Goal: Information Seeking & Learning: Understand process/instructions

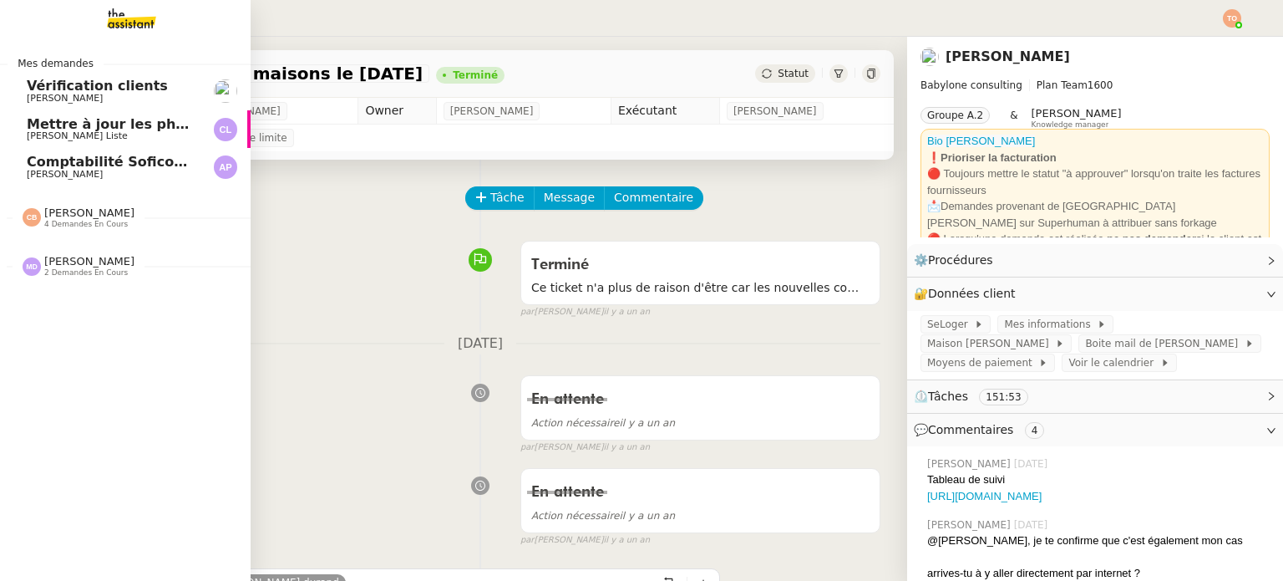
click at [94, 226] on span "4 demandes en cours" at bounding box center [86, 224] width 84 height 9
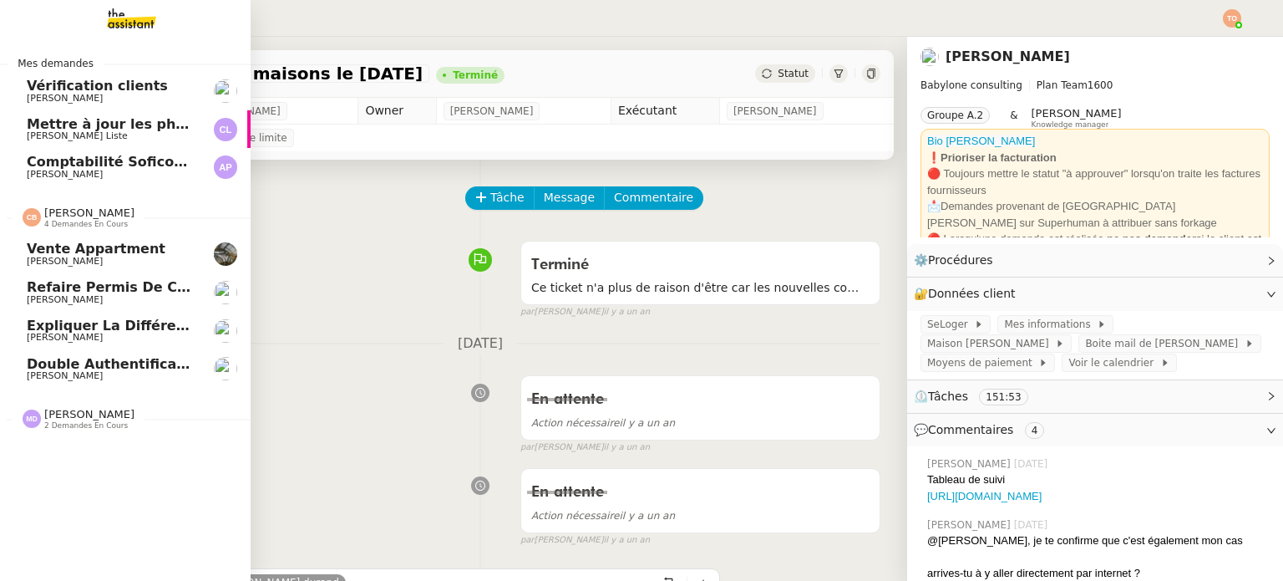
click at [124, 361] on span "Double authentification SG" at bounding box center [129, 364] width 205 height 16
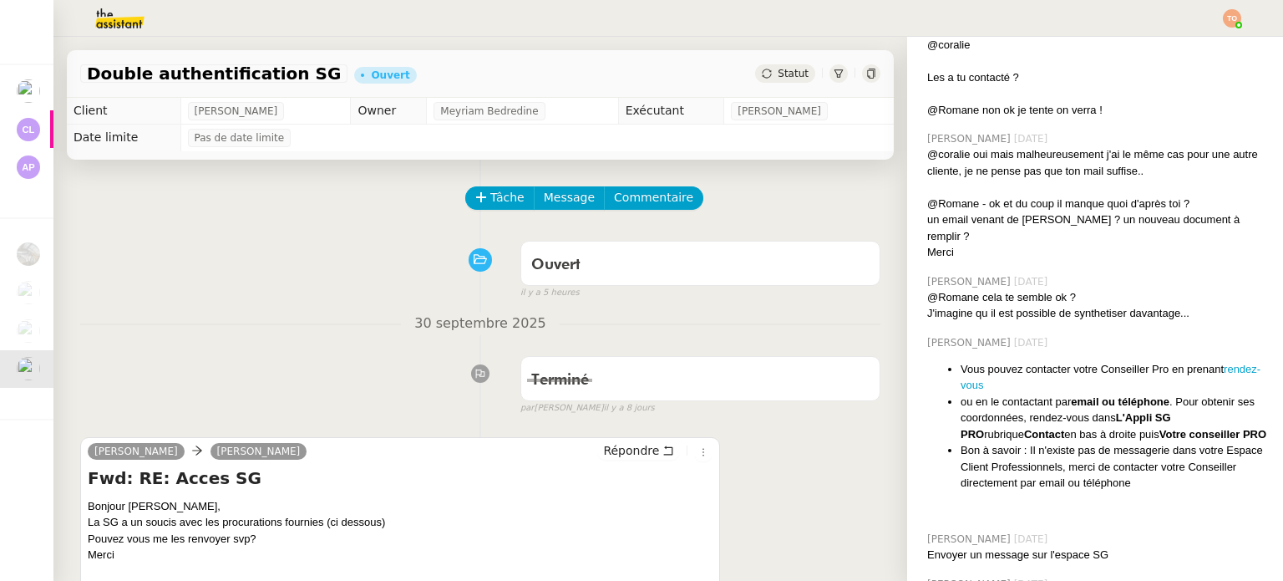
scroll to position [4109, 0]
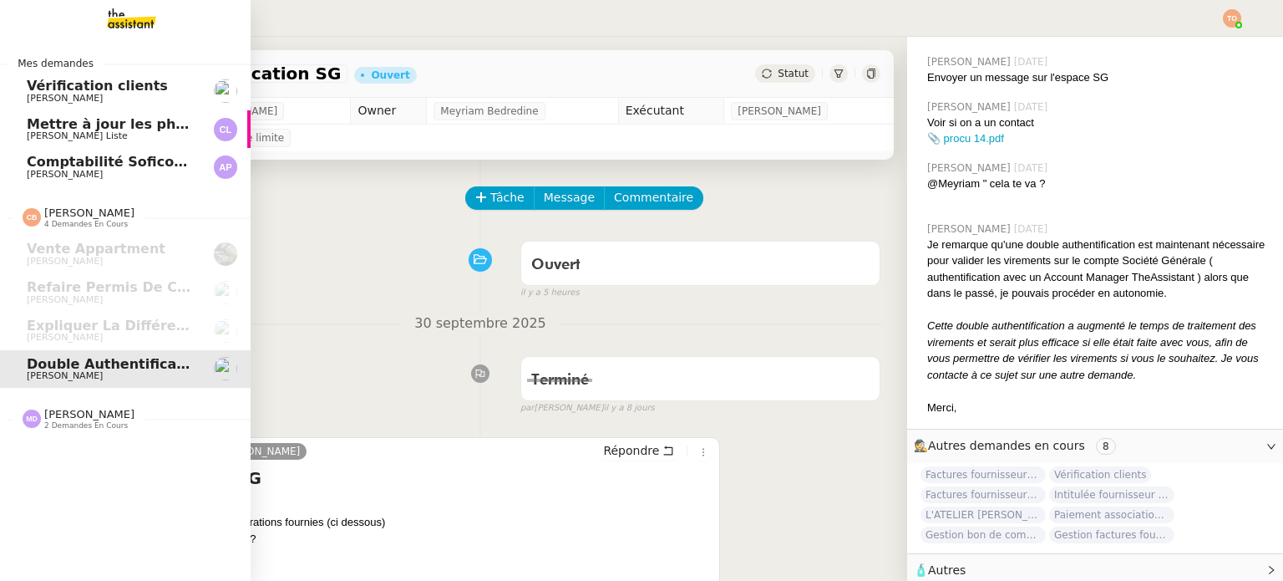
click at [117, 417] on span "[PERSON_NAME]" at bounding box center [89, 414] width 90 height 13
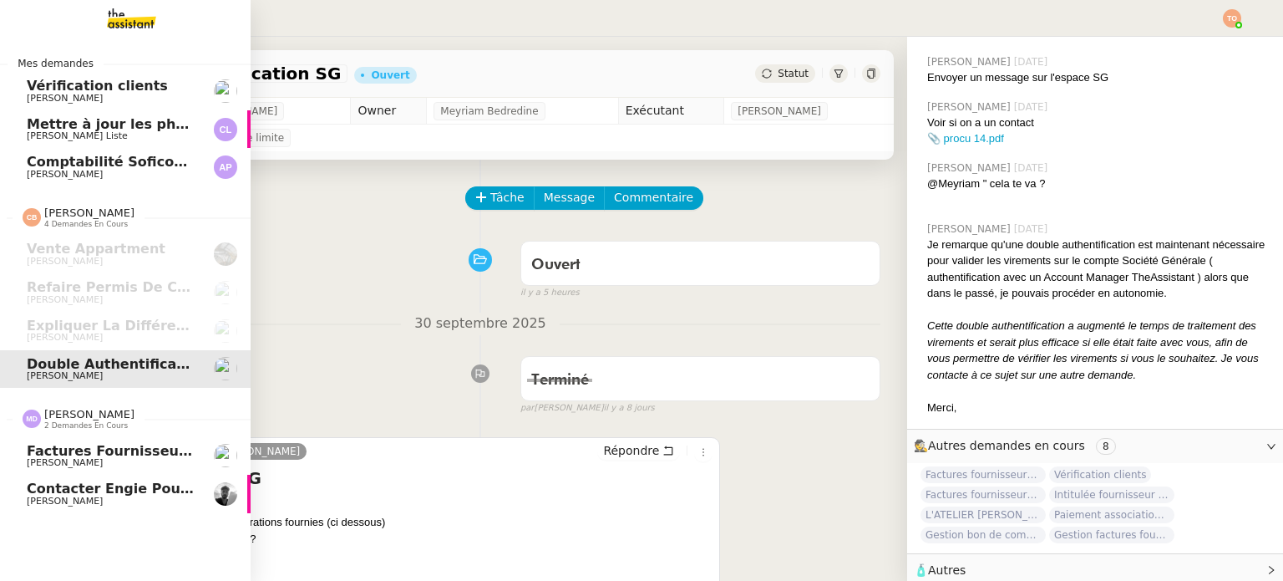
click at [129, 482] on span "Contacter Engie pour remboursement et geste commercial" at bounding box center [252, 488] width 450 height 16
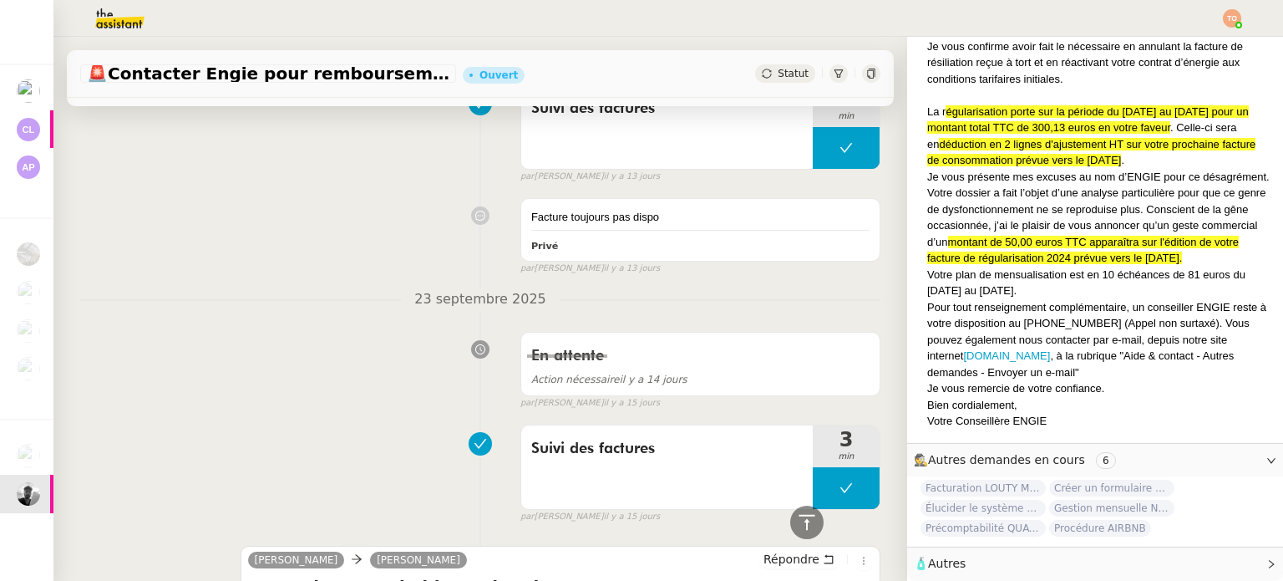
scroll to position [1587, 0]
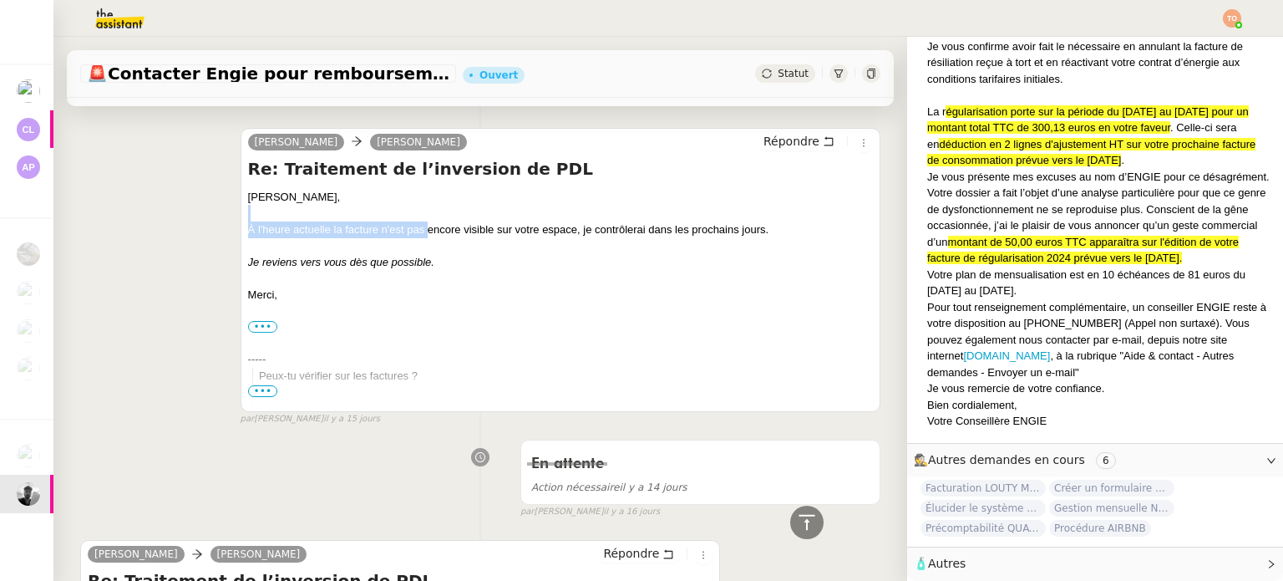
drag, startPoint x: 424, startPoint y: 232, endPoint x: 632, endPoint y: 219, distance: 208.4
click at [632, 219] on div "[PERSON_NAME], À l'heure actuelle la facture n'est pas encore visible sur votre…" at bounding box center [560, 343] width 625 height 309
click at [619, 230] on div "À l'heure actuelle la facture n'est pas encore visible sur votre espace, je con…" at bounding box center [560, 229] width 625 height 17
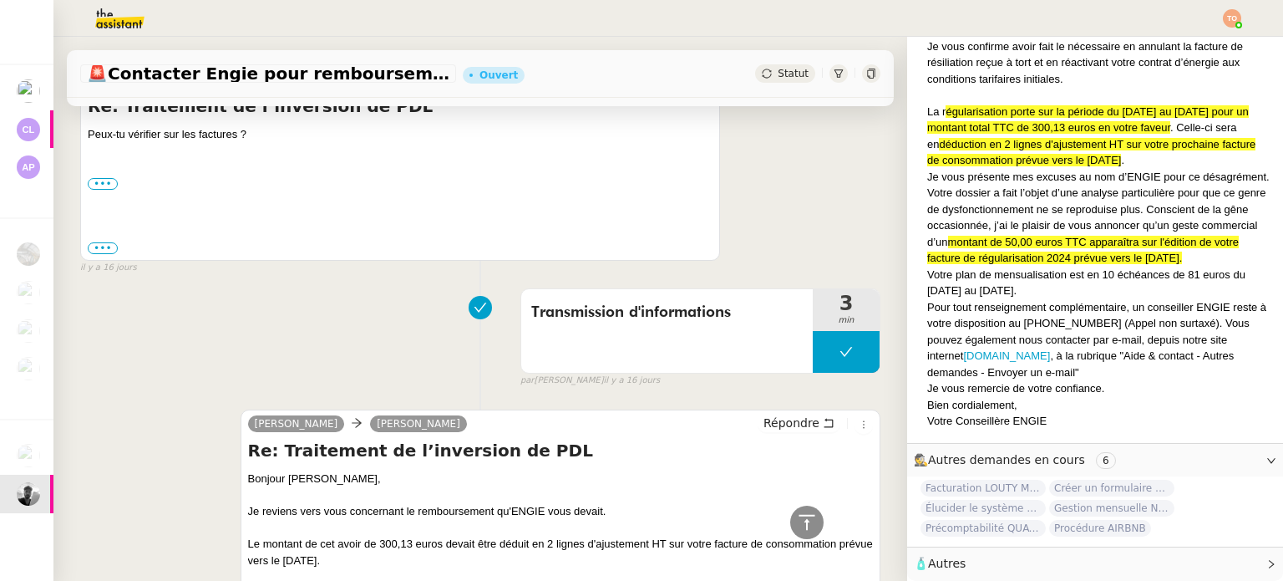
scroll to position [2088, 0]
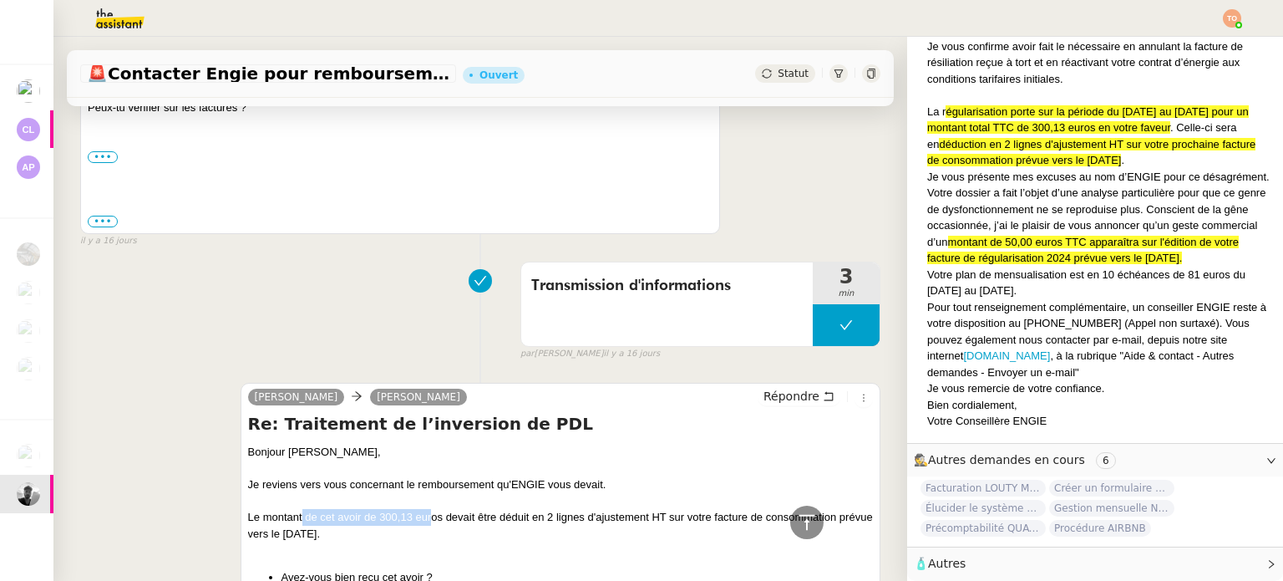
drag, startPoint x: 297, startPoint y: 515, endPoint x: 428, endPoint y: 515, distance: 130.3
click at [428, 515] on div "Le montant de cet avoir de 300,13 euros devait être déduit en 2 lignes d'ajuste…" at bounding box center [560, 525] width 625 height 33
drag, startPoint x: 495, startPoint y: 518, endPoint x: 561, endPoint y: 518, distance: 66.8
click at [561, 518] on div "Le montant de cet avoir de 300,13 euros devait être déduit en 2 lignes d'ajuste…" at bounding box center [560, 525] width 625 height 33
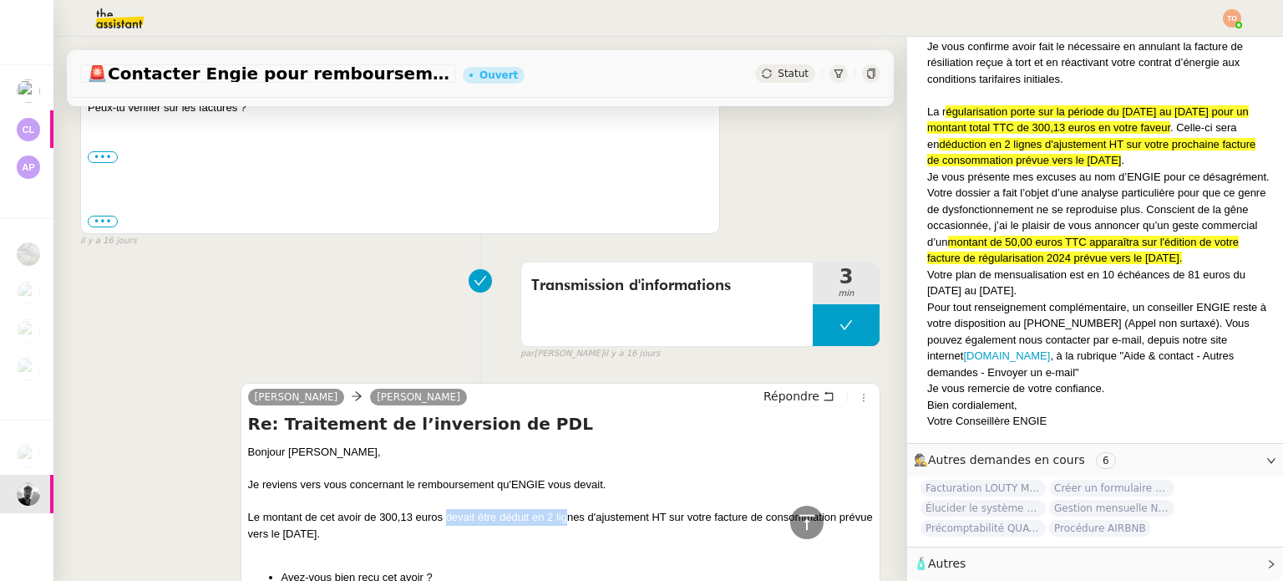
click at [561, 518] on div "Le montant de cet avoir de 300,13 euros devait être déduit en 2 lignes d'ajuste…" at bounding box center [560, 525] width 625 height 33
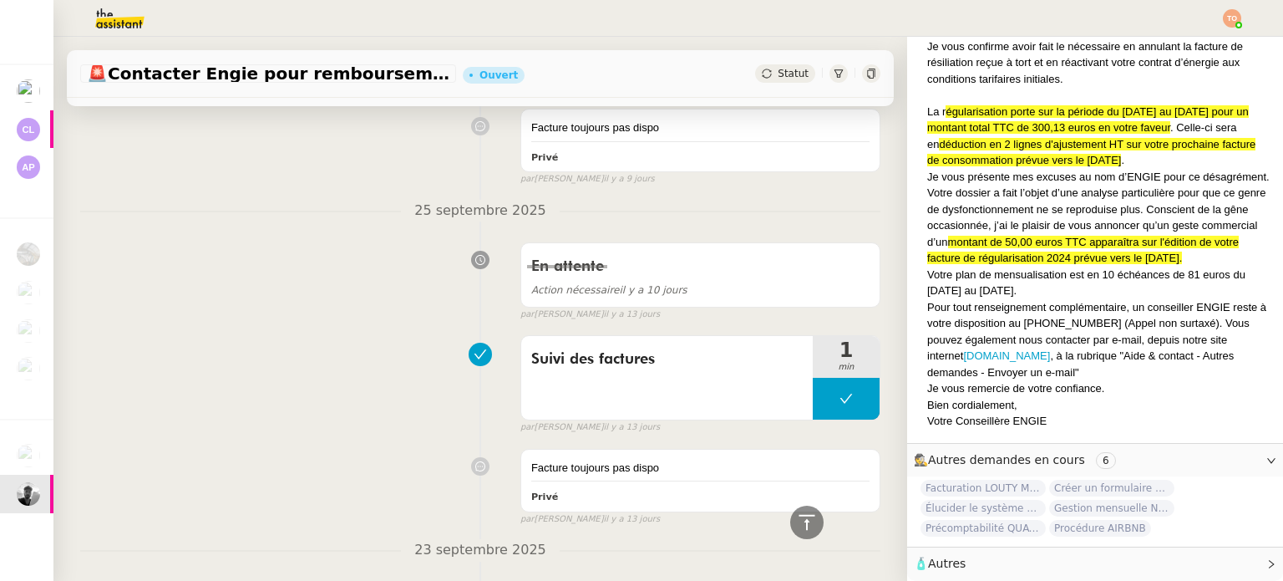
scroll to position [0, 0]
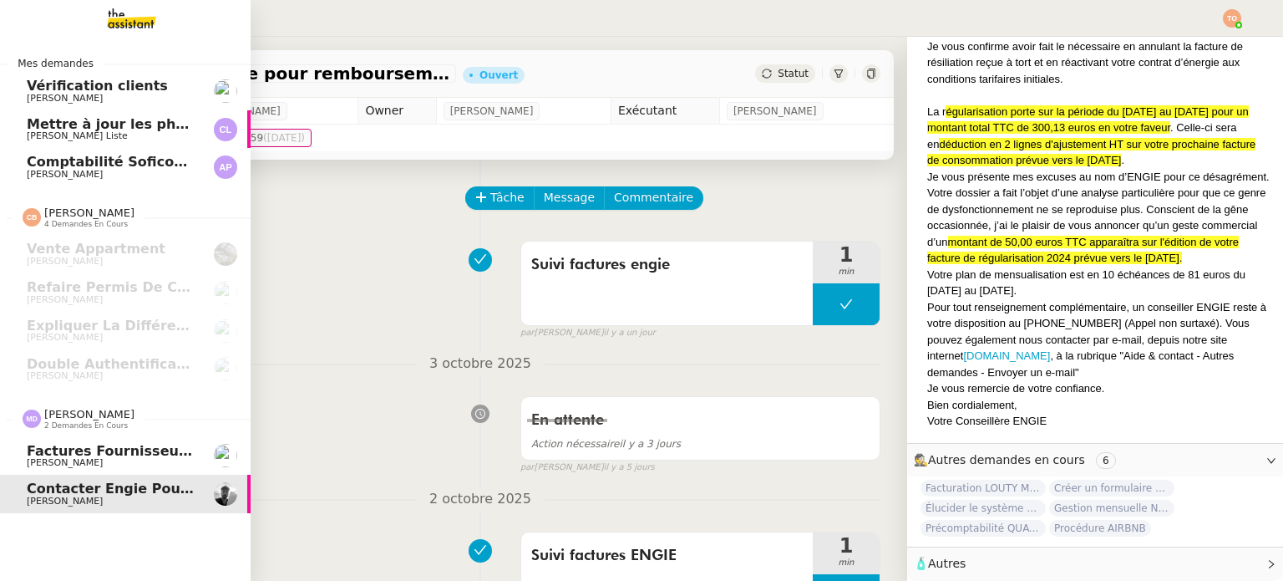
click at [112, 454] on span "Factures fournisseurs règlement par prélèvement, CB et espèces via Pennylane - …" at bounding box center [390, 451] width 727 height 16
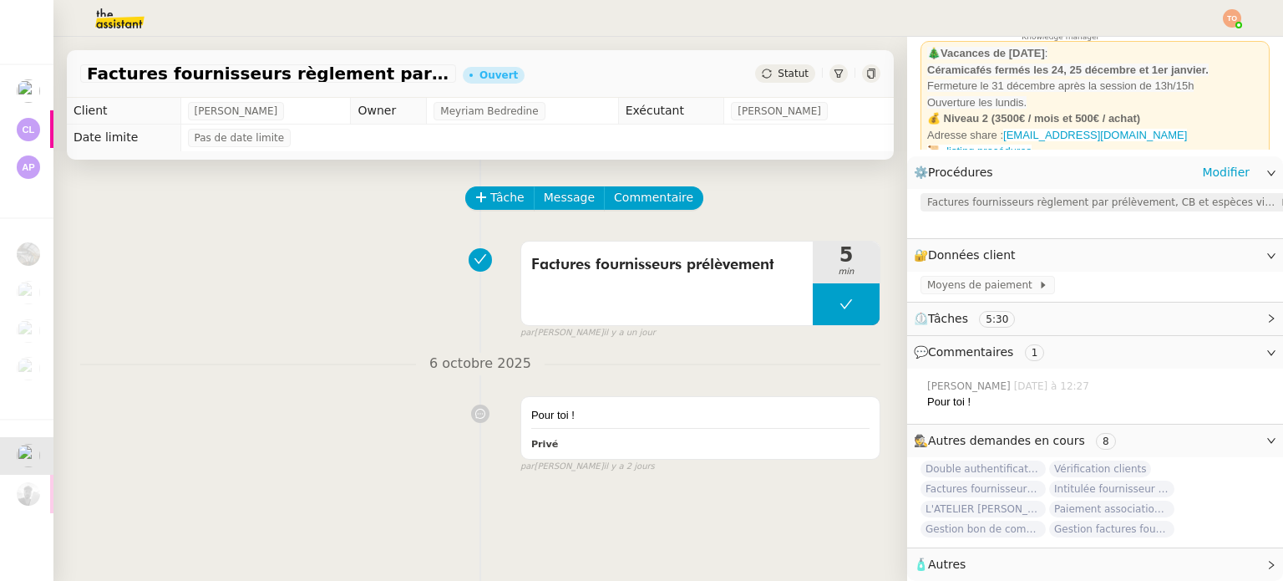
click at [1041, 194] on span "Factures fournisseurs règlement par prélèvement, CB et espèces via Pennylane" at bounding box center [1103, 202] width 353 height 17
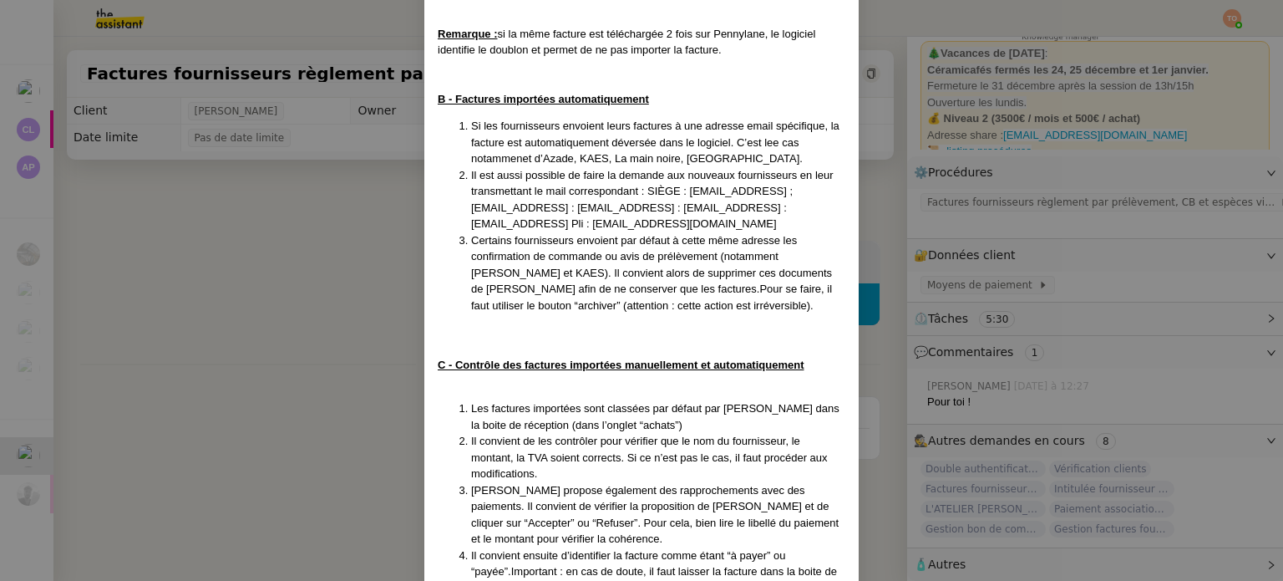
scroll to position [752, 0]
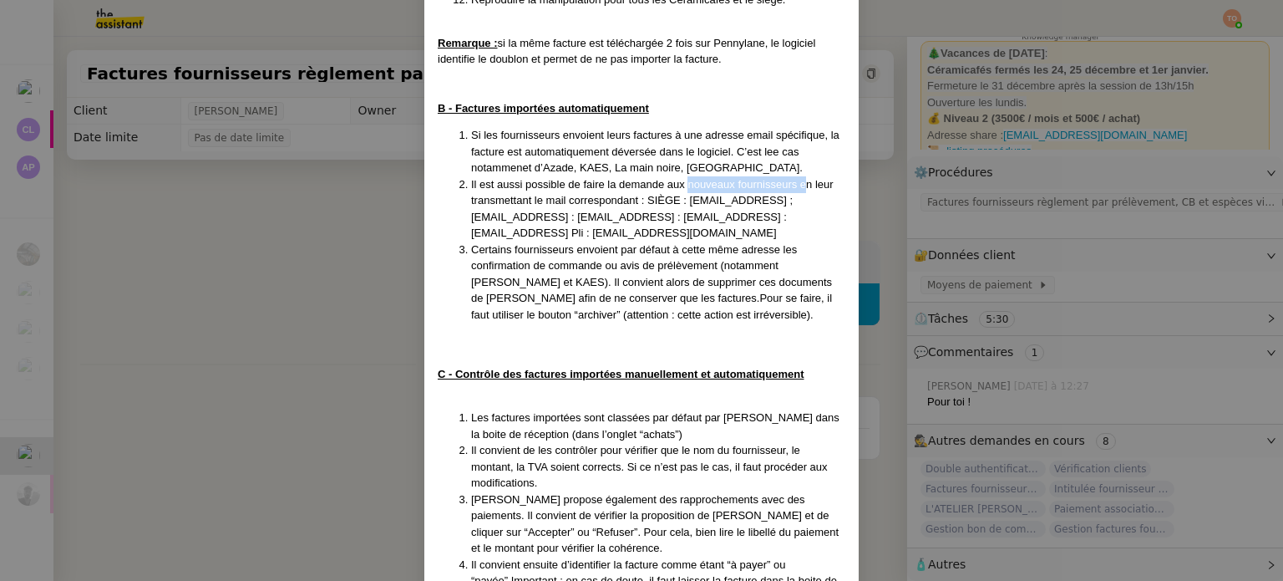
drag, startPoint x: 711, startPoint y: 177, endPoint x: 804, endPoint y: 190, distance: 94.5
click at [804, 190] on li "Il est aussi possible de faire la demande aux nouveaux fournisseurs en leur tra…" at bounding box center [658, 208] width 374 height 65
click at [746, 207] on li "Il est aussi possible de faire la demande aux nouveaux fournisseurs en leur tra…" at bounding box center [658, 208] width 374 height 65
drag, startPoint x: 654, startPoint y: 204, endPoint x: 673, endPoint y: 203, distance: 19.2
click at [670, 204] on span "Il est aussi possible de faire la demande aux nouveaux fournisseurs en leur tra…" at bounding box center [652, 209] width 363 height 62
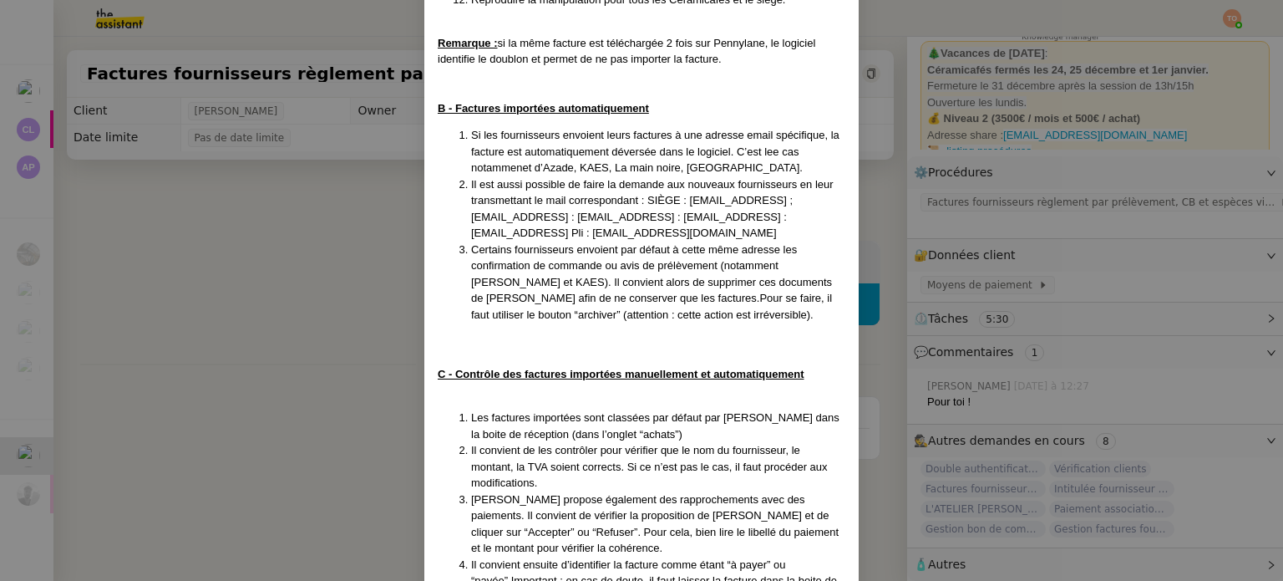
click at [688, 200] on span "Il est aussi possible de faire la demande aux nouveaux fournisseurs en leur tra…" at bounding box center [652, 209] width 363 height 62
drag, startPoint x: 709, startPoint y: 201, endPoint x: 744, endPoint y: 201, distance: 35.1
click at [744, 201] on span "Il est aussi possible de faire la demande aux nouveaux fournisseurs en leur tra…" at bounding box center [652, 209] width 363 height 62
drag, startPoint x: 670, startPoint y: 216, endPoint x: 656, endPoint y: 236, distance: 25.3
click at [656, 236] on span "Il est aussi possible de faire la demande aux nouveaux fournisseurs en leur tra…" at bounding box center [652, 209] width 363 height 62
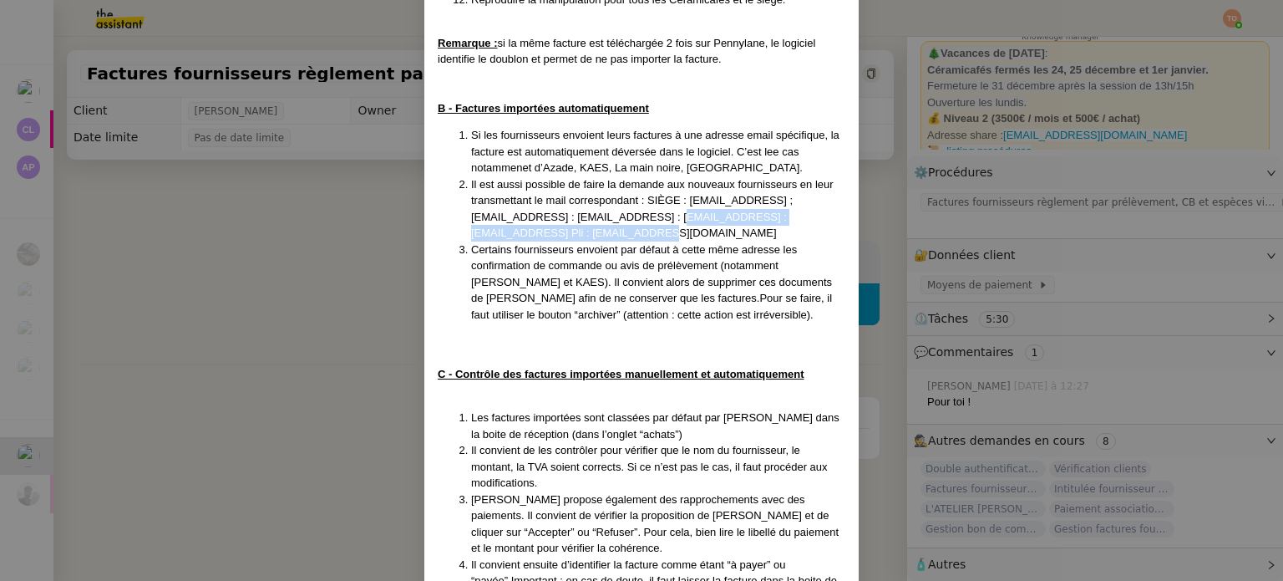
click at [656, 241] on li "Il est aussi possible de faire la demande aux nouveaux fournisseurs en leur tra…" at bounding box center [658, 208] width 374 height 65
click at [266, 285] on nz-modal-container "Créée le [DATE] - MAJ le [DATE] Contexte : La comptabilité de toutes les entité…" at bounding box center [641, 290] width 1283 height 581
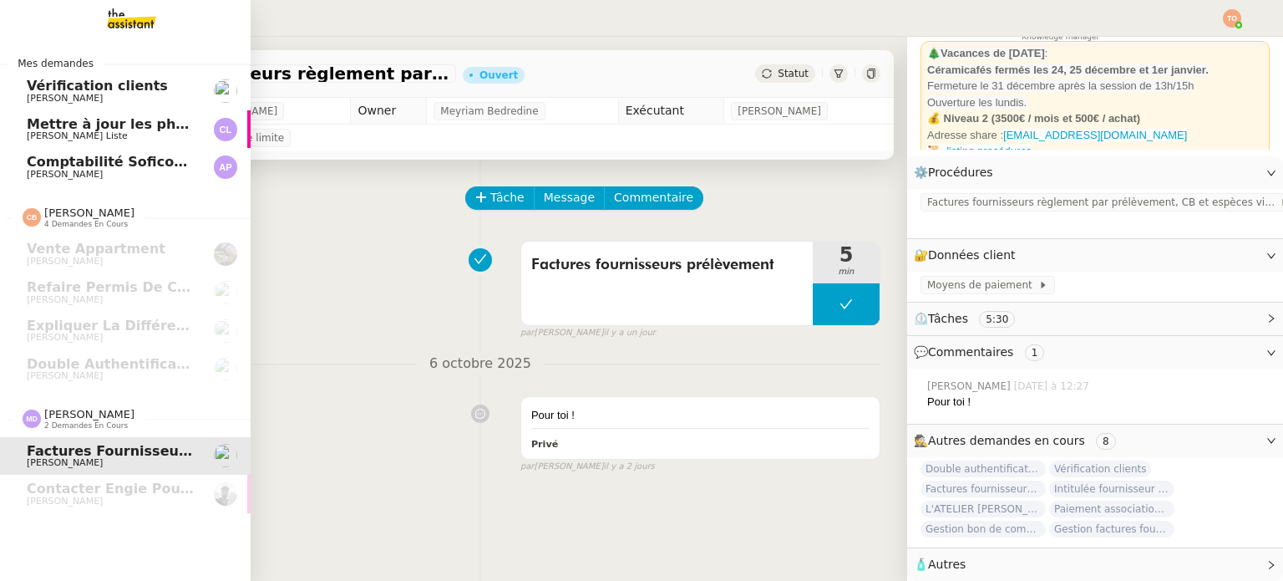
click at [77, 89] on span "Vérification clients" at bounding box center [97, 86] width 141 height 16
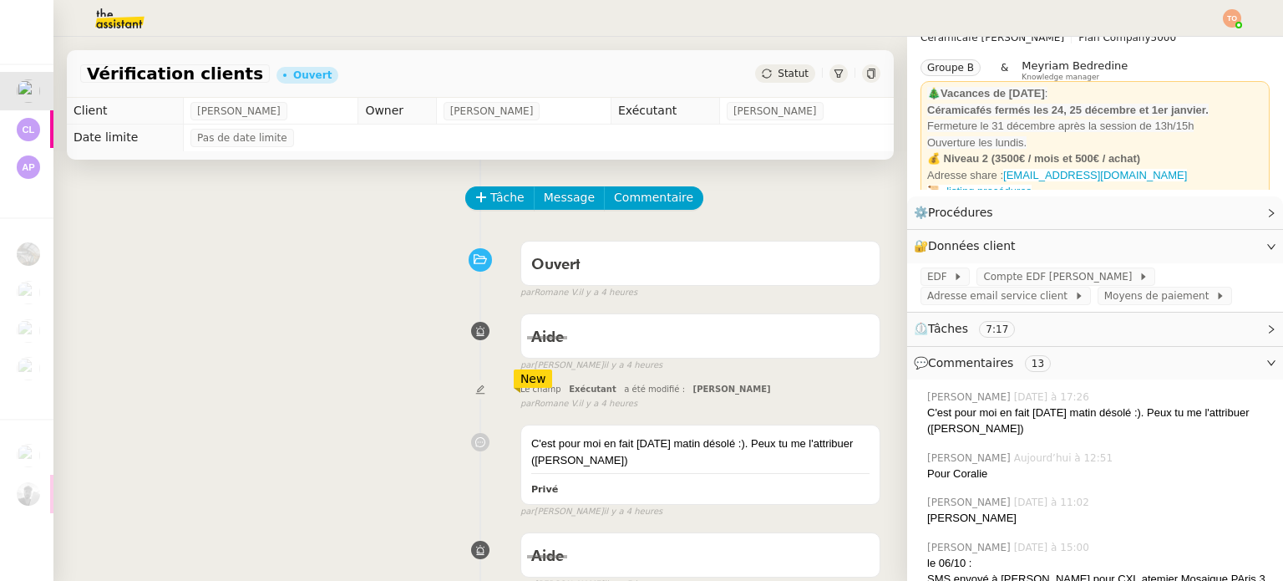
scroll to position [1022, 0]
